Goal: Information Seeking & Learning: Learn about a topic

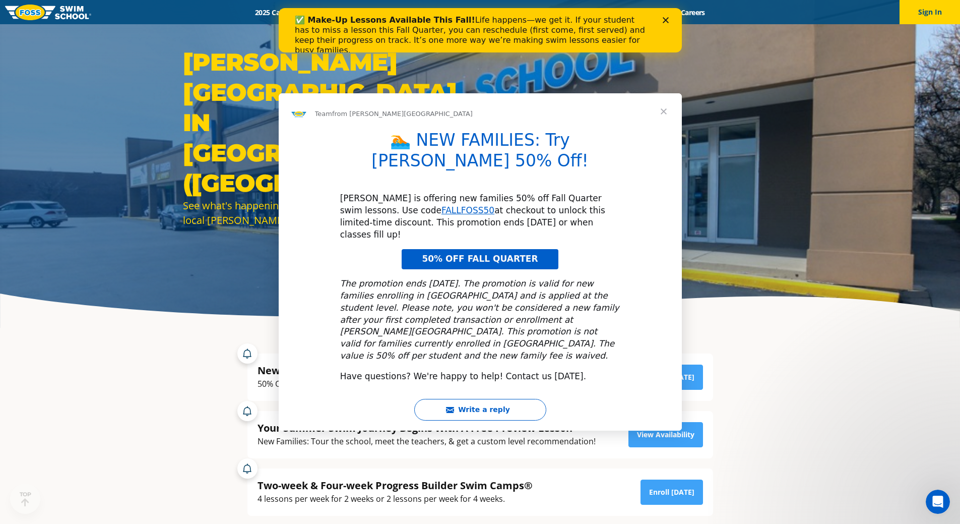
scroll to position [50, 0]
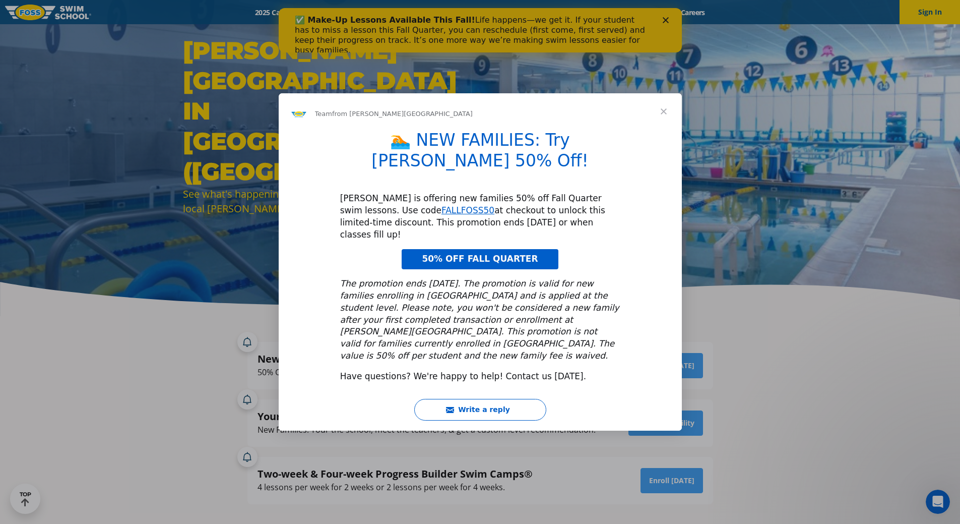
click at [667, 130] on span "Close" at bounding box center [664, 111] width 36 height 36
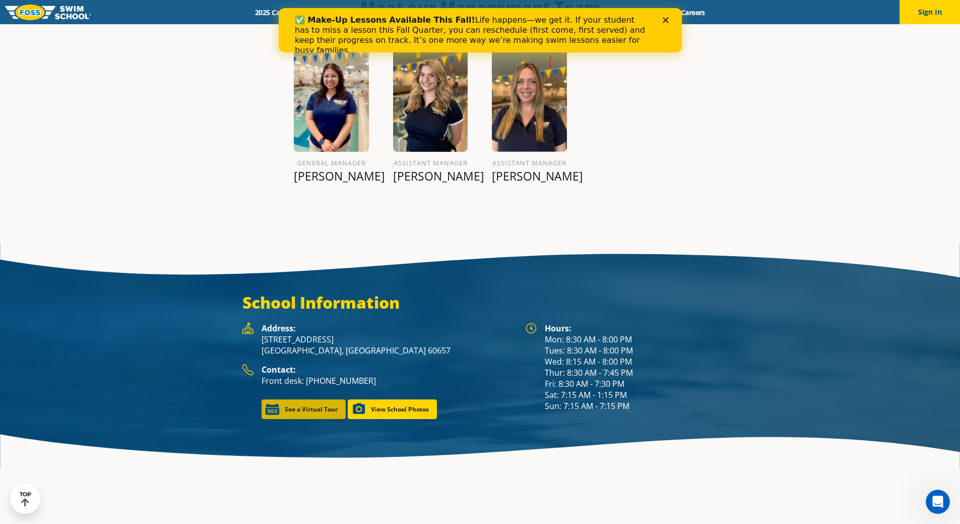
scroll to position [1339, 0]
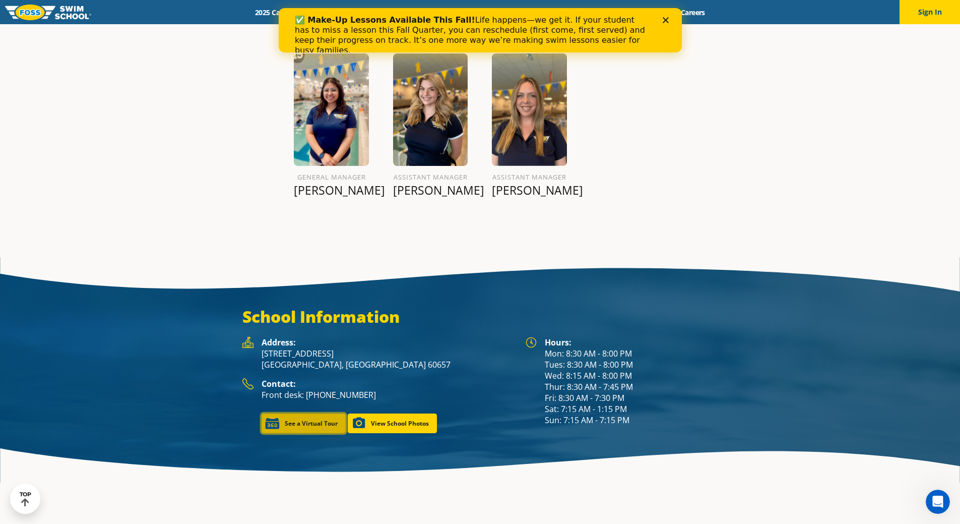
click at [307, 417] on link "See a Virtual Tour" at bounding box center [304, 423] width 84 height 20
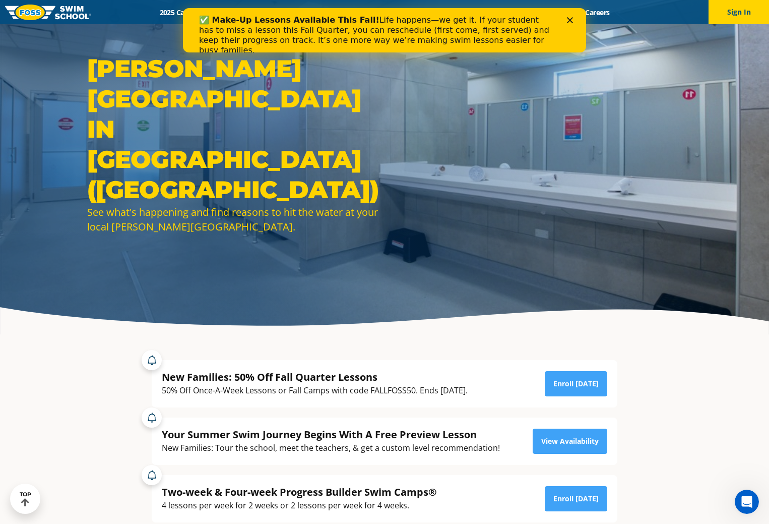
scroll to position [0, 0]
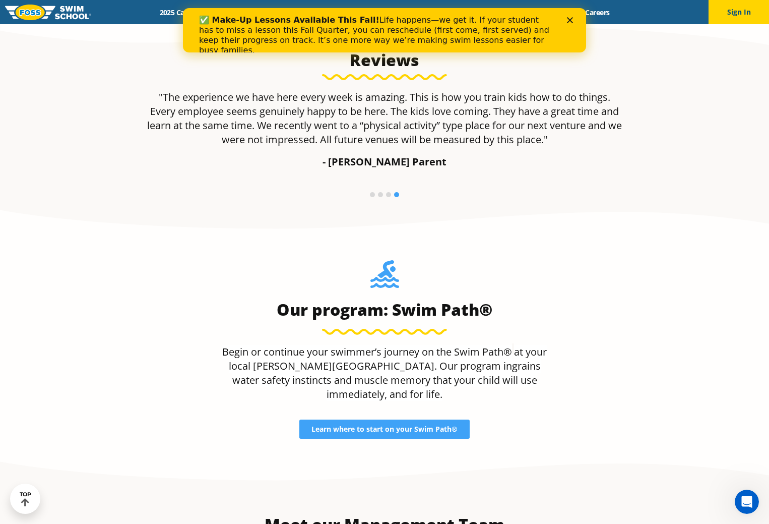
scroll to position [807, 0]
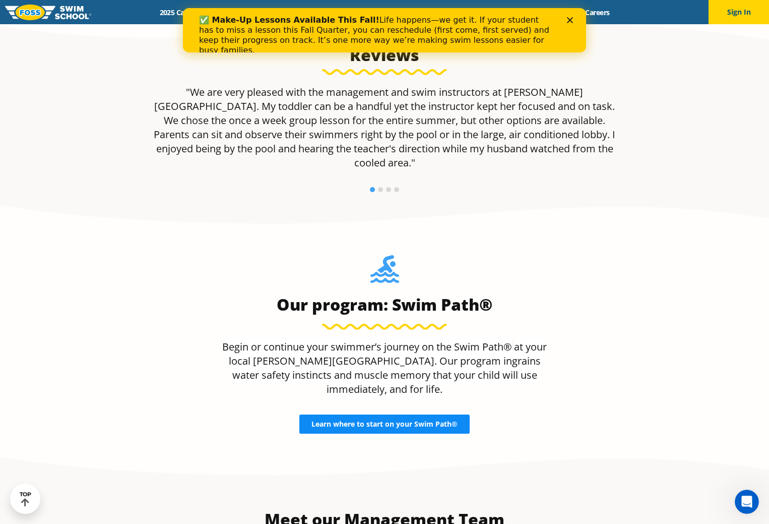
click at [358, 415] on link "Learn where to start on your Swim Path®" at bounding box center [384, 423] width 170 height 19
